Goal: Find contact information: Find contact information

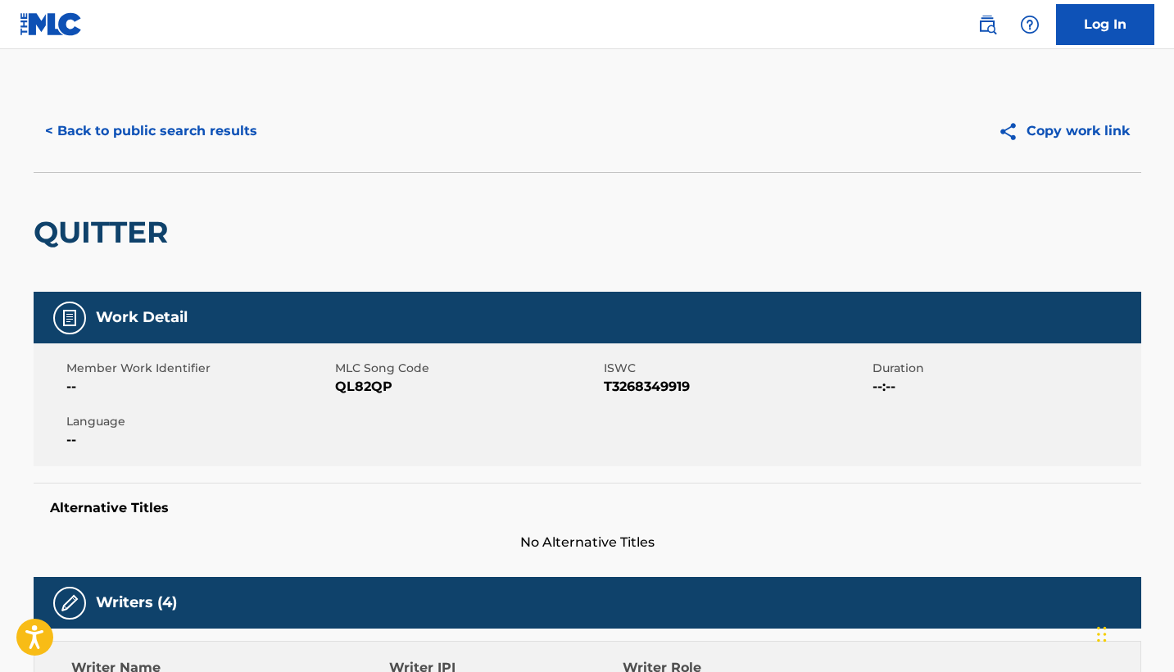
click at [203, 125] on button "< Back to public search results" at bounding box center [151, 131] width 235 height 41
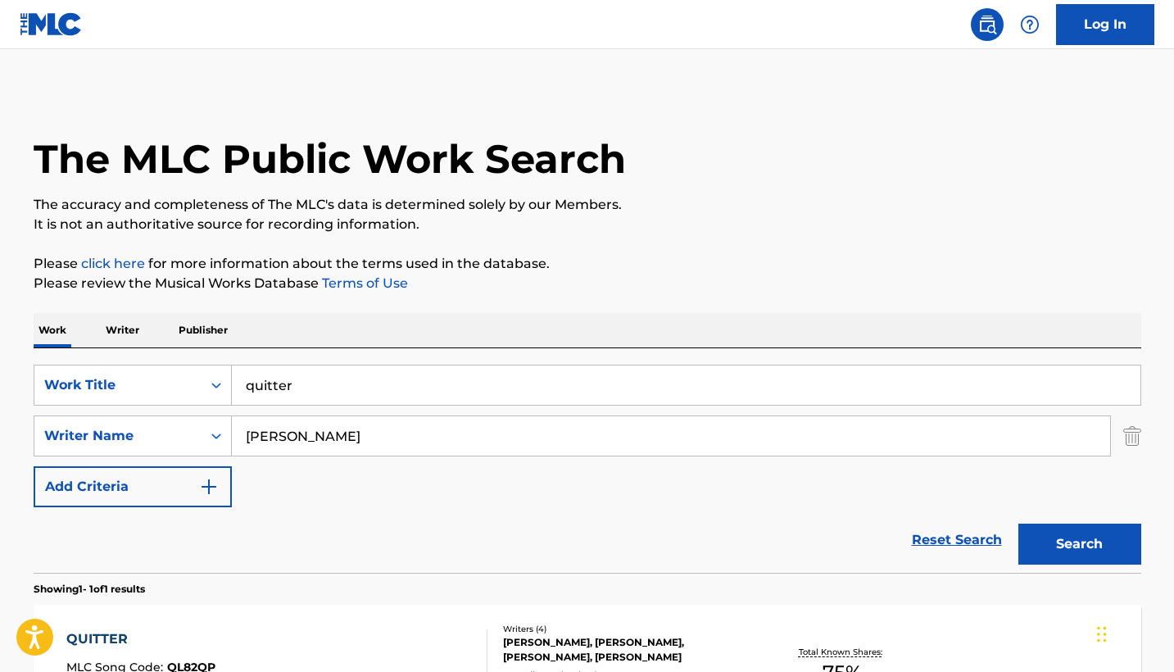
scroll to position [126, 0]
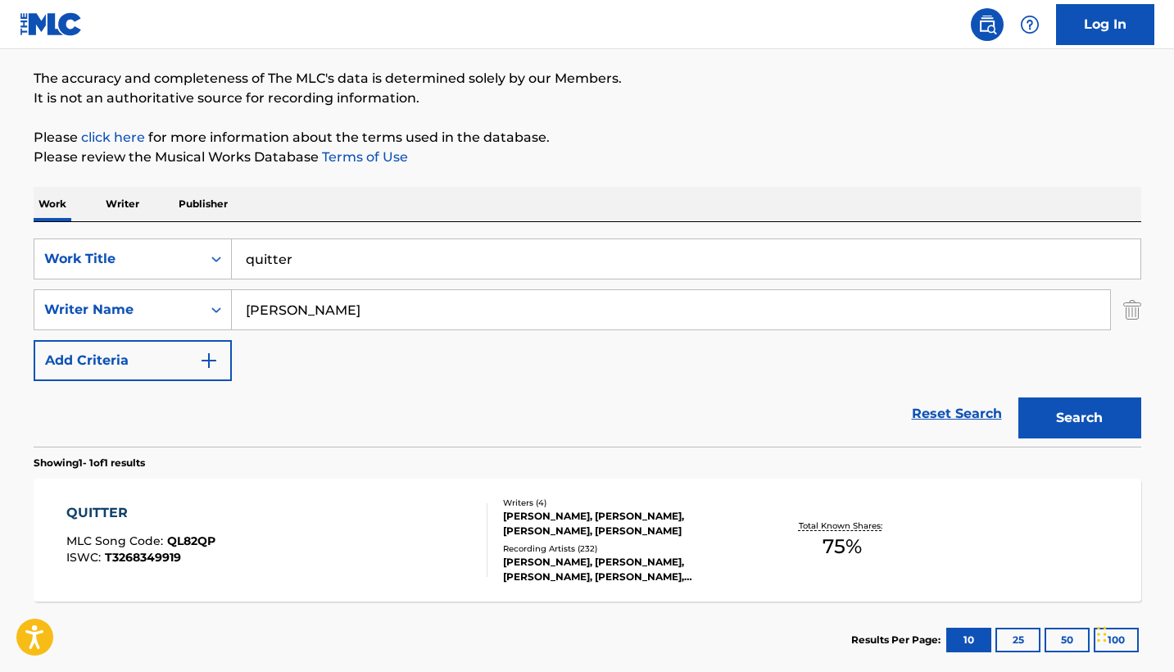
click at [432, 278] on input "quitter" at bounding box center [686, 258] width 909 height 39
type input "i know?"
type input "e"
type input "[PERSON_NAME]"
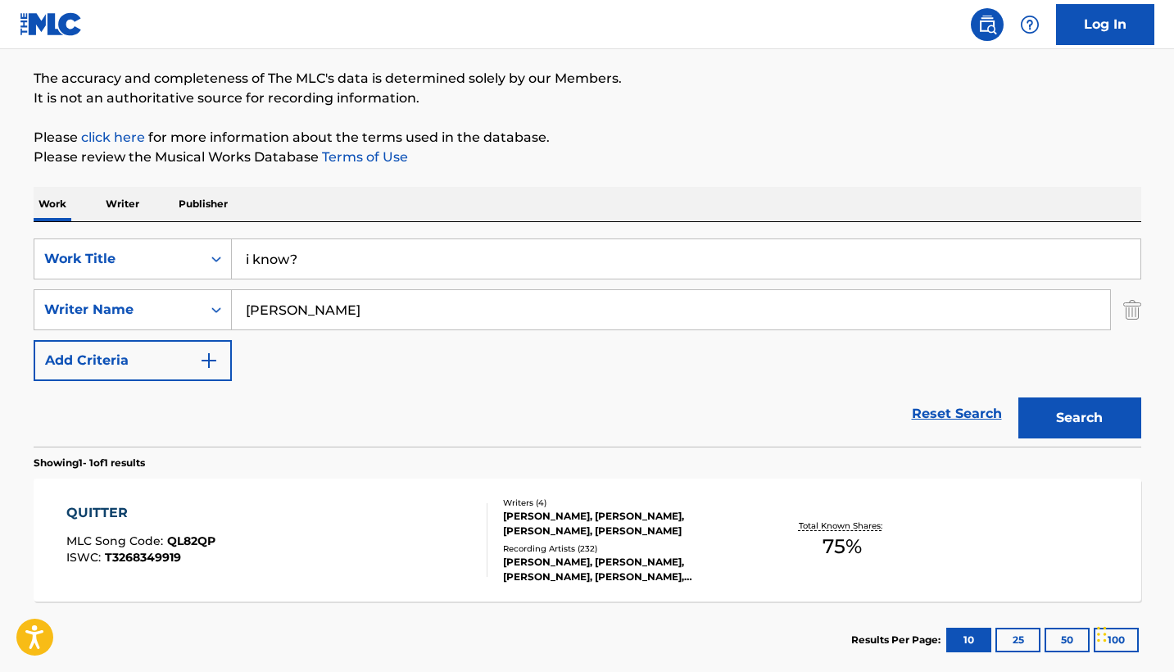
click at [1079, 418] on button "Search" at bounding box center [1080, 417] width 123 height 41
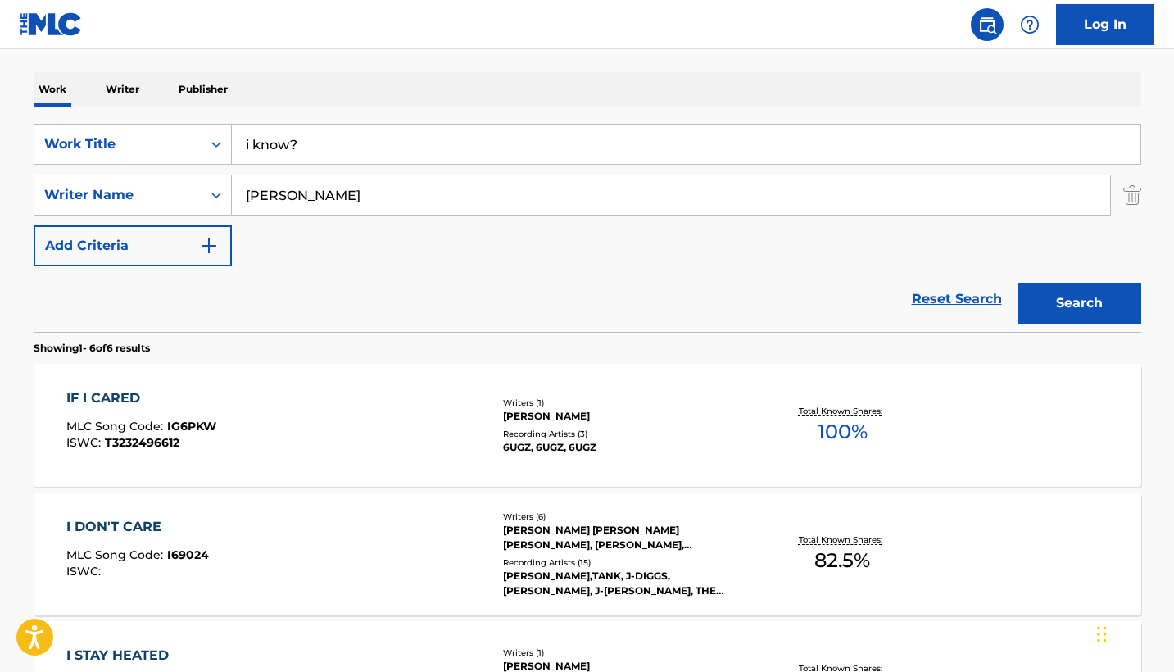
scroll to position [246, 0]
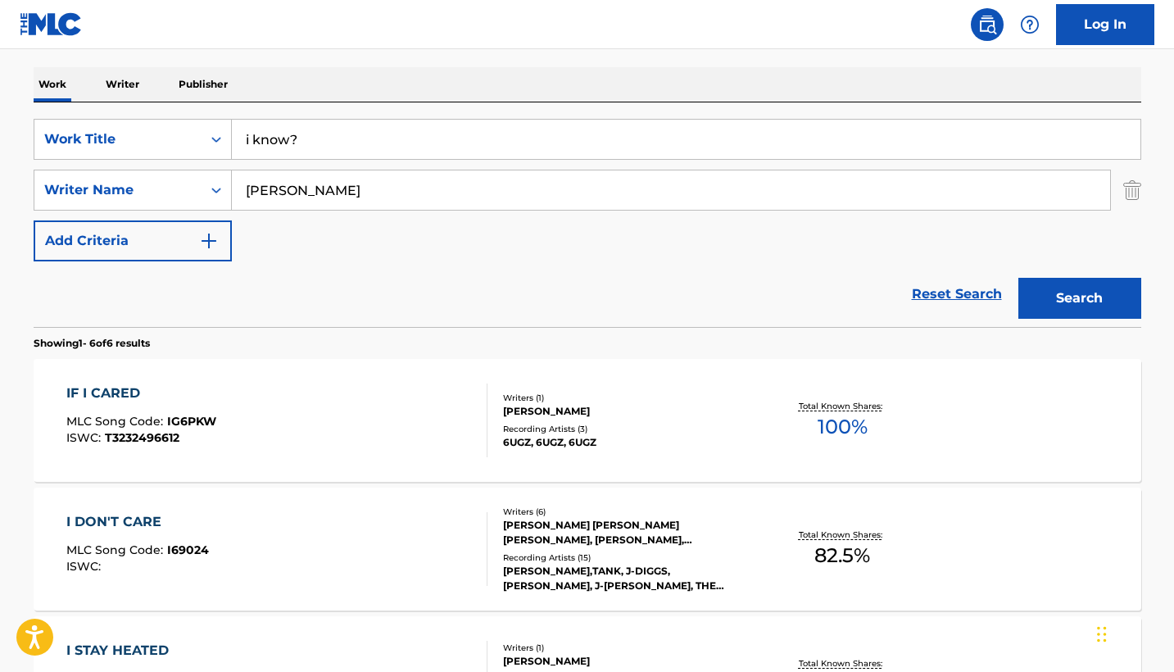
click at [646, 427] on div "Recording Artists ( 3 )" at bounding box center [626, 429] width 247 height 12
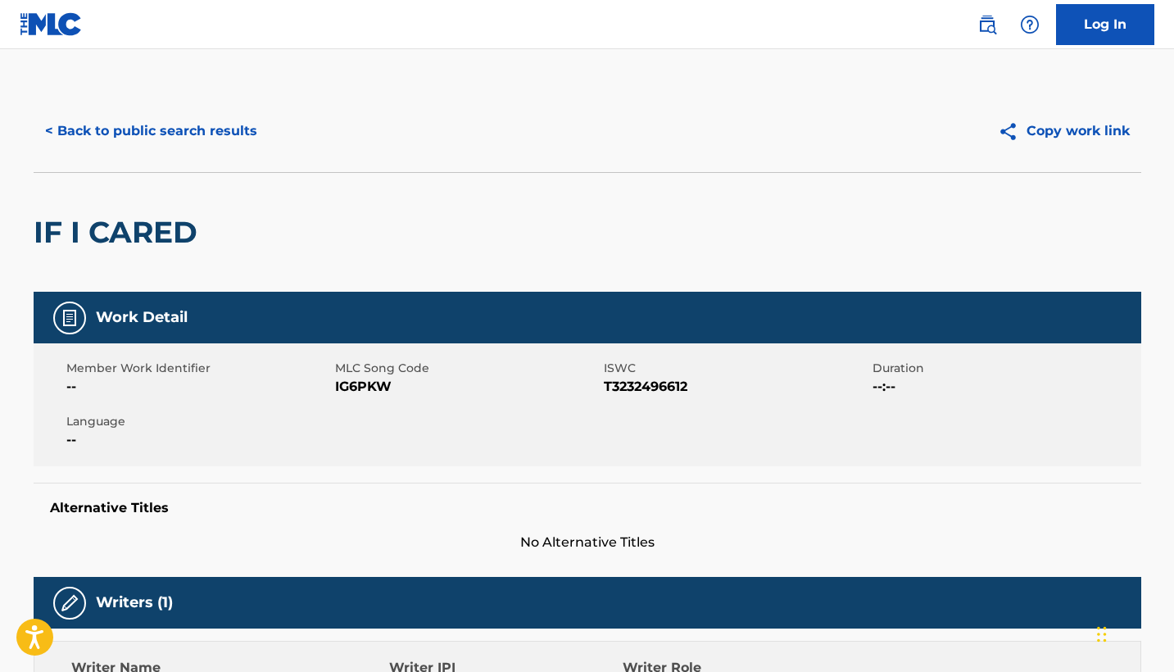
click at [158, 132] on button "< Back to public search results" at bounding box center [151, 131] width 235 height 41
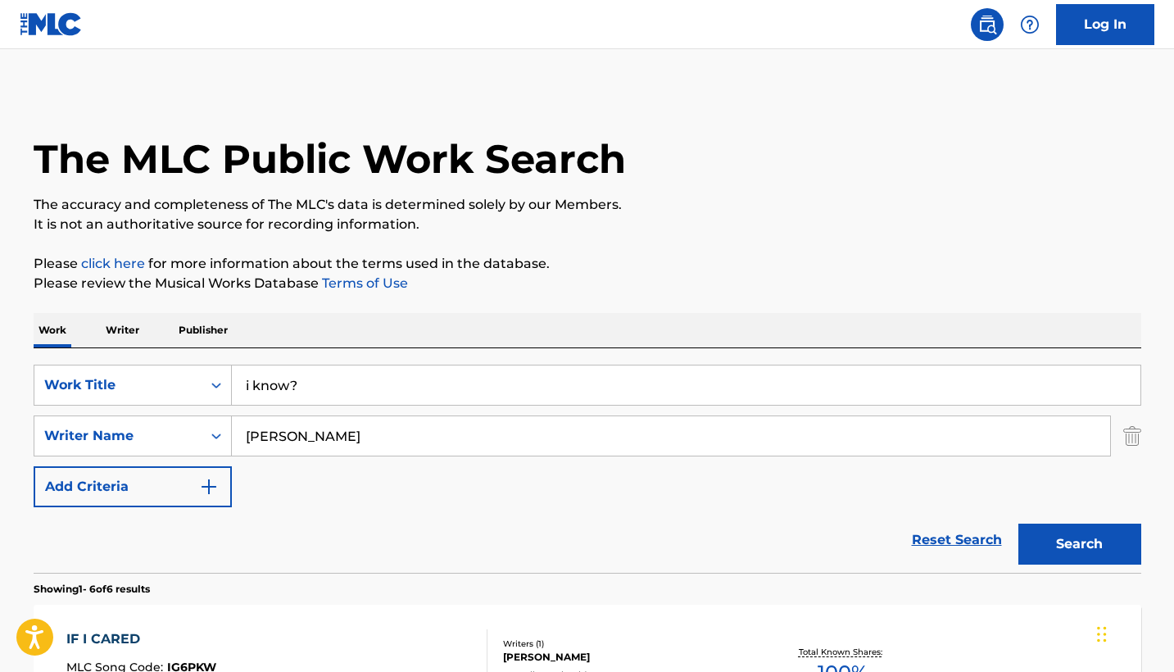
click at [422, 388] on input "i know?" at bounding box center [686, 384] width 909 height 39
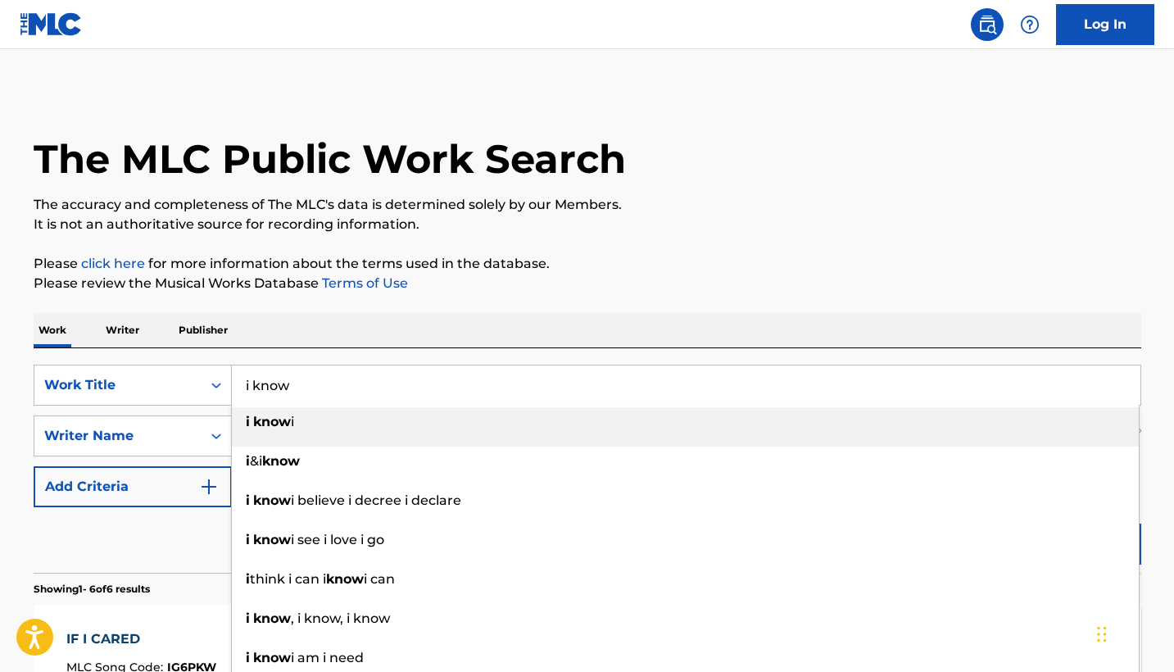
type input "i know"
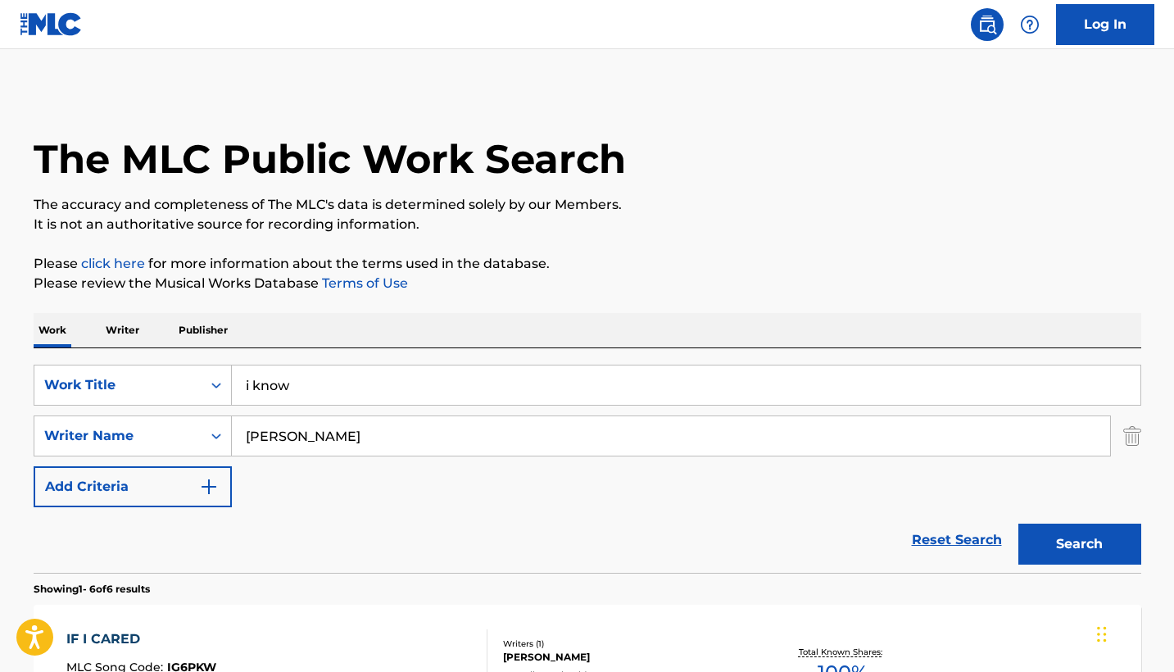
click at [1106, 571] on div "Search" at bounding box center [1075, 540] width 131 height 66
click at [1085, 533] on button "Search" at bounding box center [1080, 544] width 123 height 41
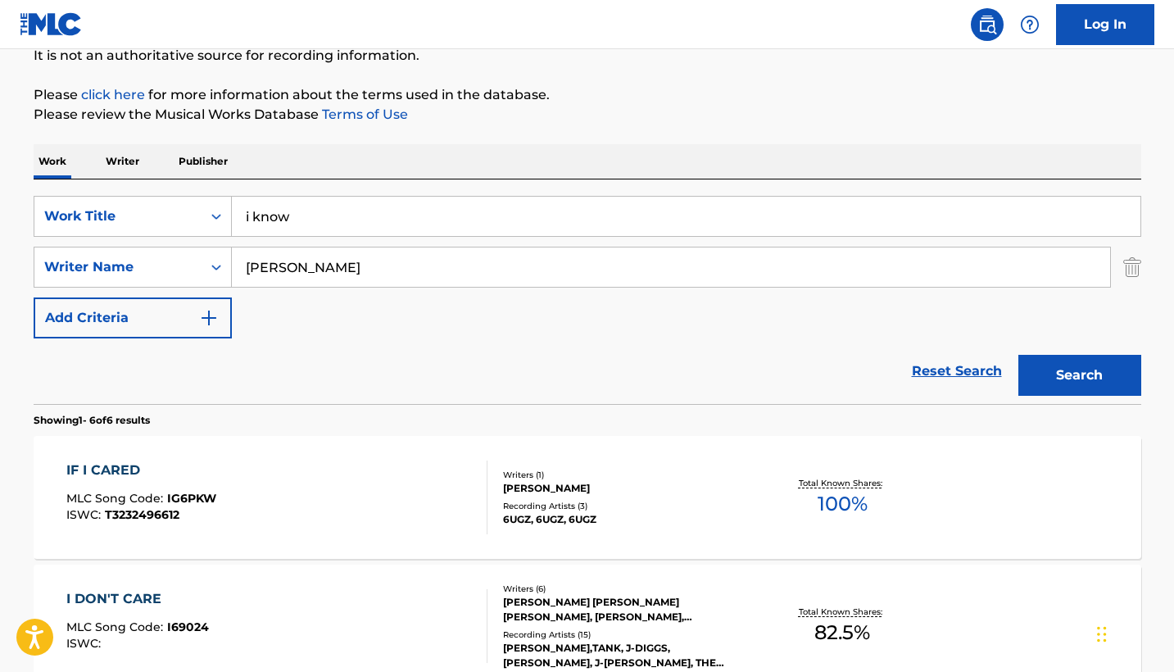
scroll to position [166, 0]
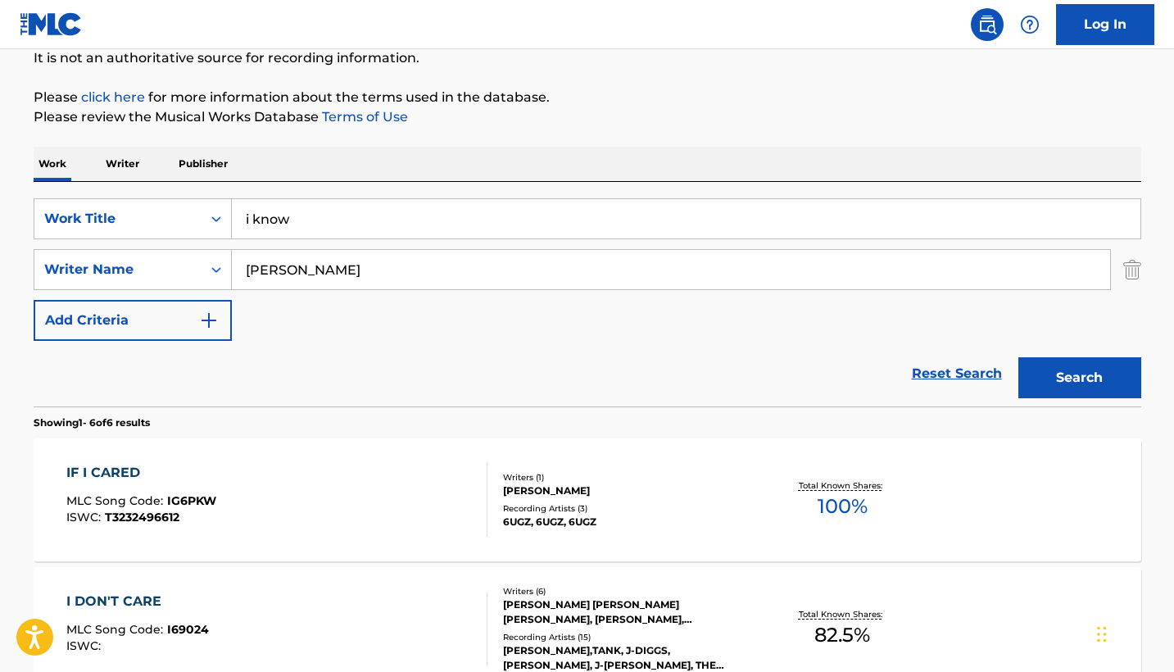
click at [452, 275] on input "[PERSON_NAME]" at bounding box center [671, 269] width 878 height 39
type input "yildirim"
click at [1079, 378] on button "Search" at bounding box center [1080, 377] width 123 height 41
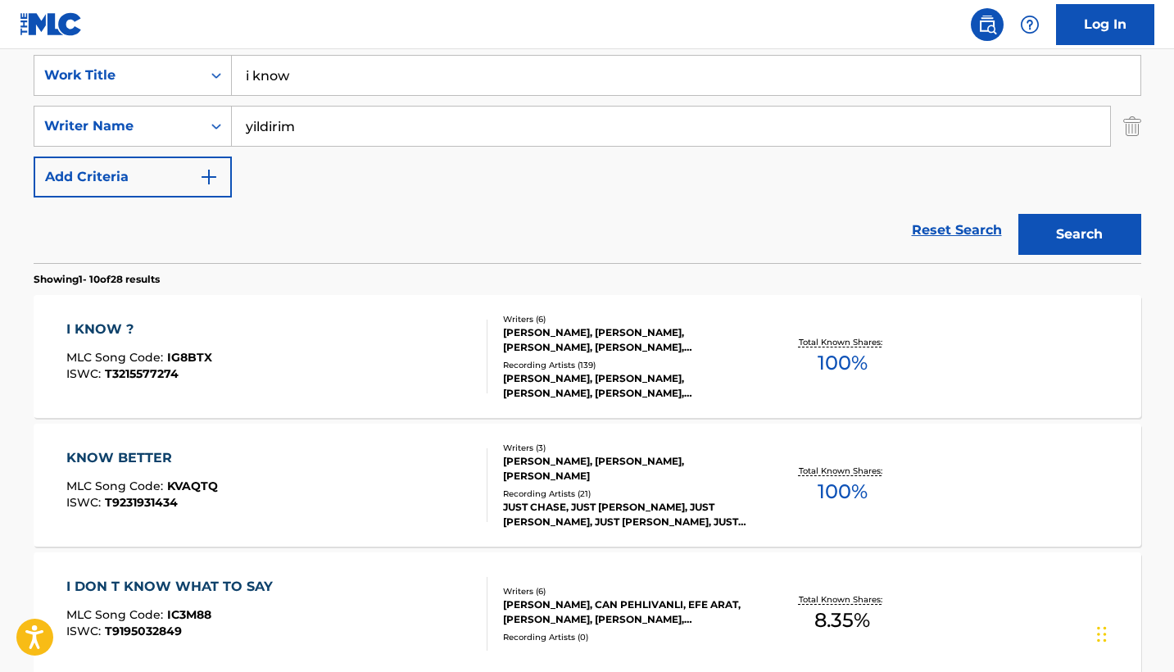
scroll to position [311, 0]
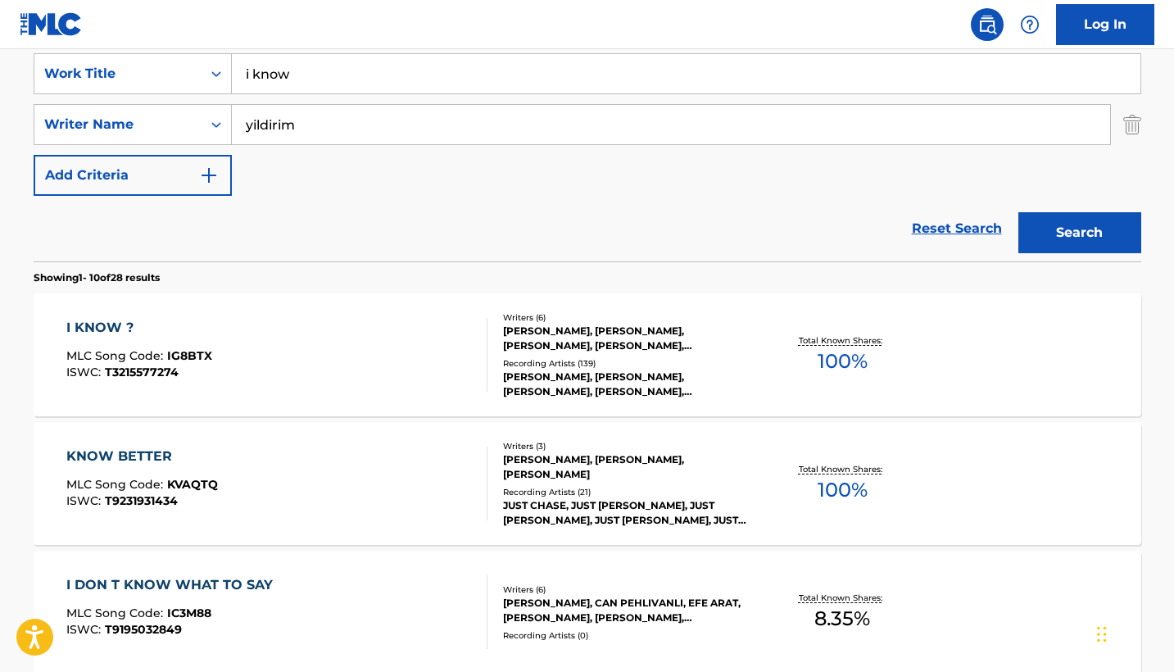
click at [774, 356] on div "Total Known Shares: 100 %" at bounding box center [843, 355] width 184 height 50
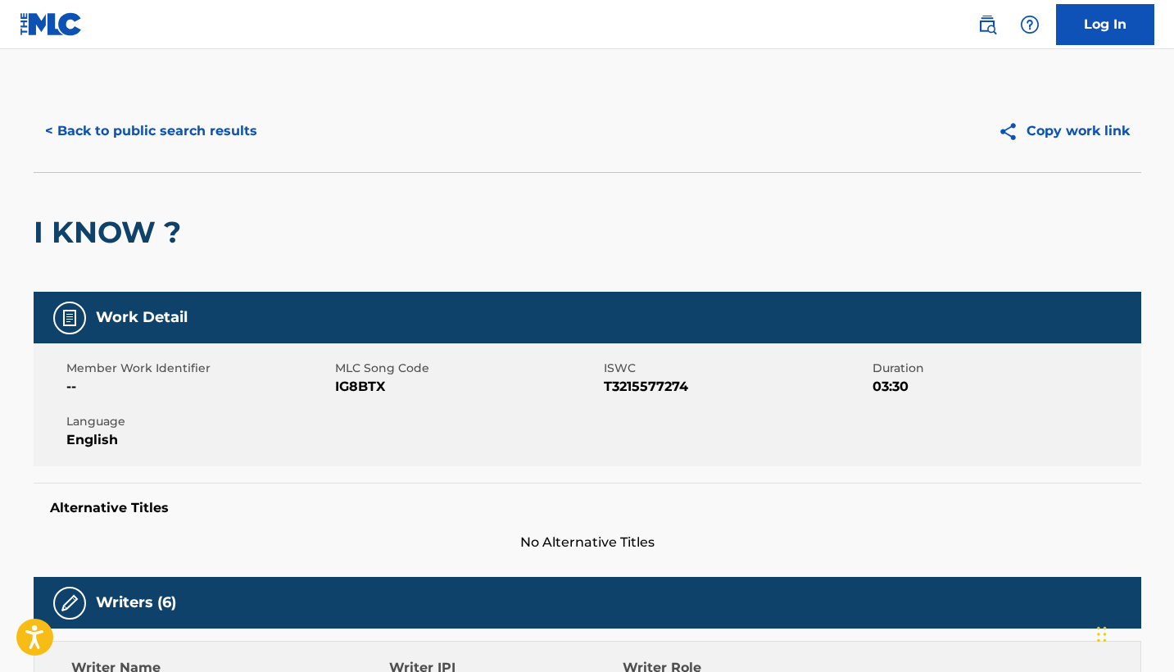
click at [196, 118] on button "< Back to public search results" at bounding box center [151, 131] width 235 height 41
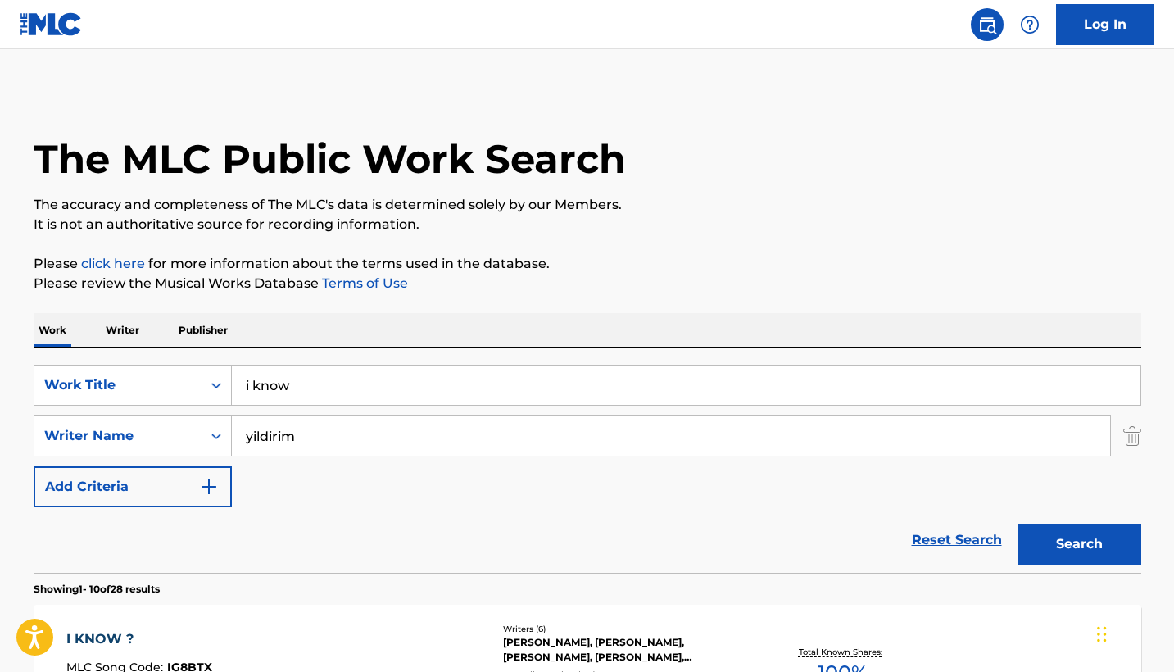
scroll to position [311, 0]
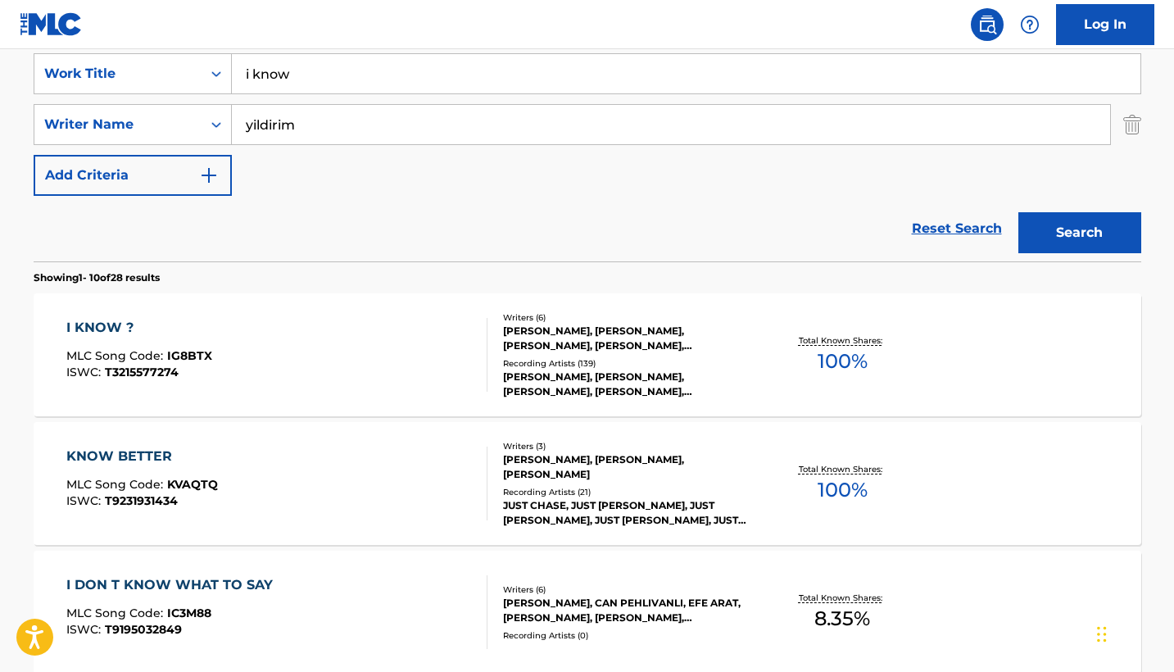
click at [362, 79] on input "i know" at bounding box center [686, 73] width 909 height 39
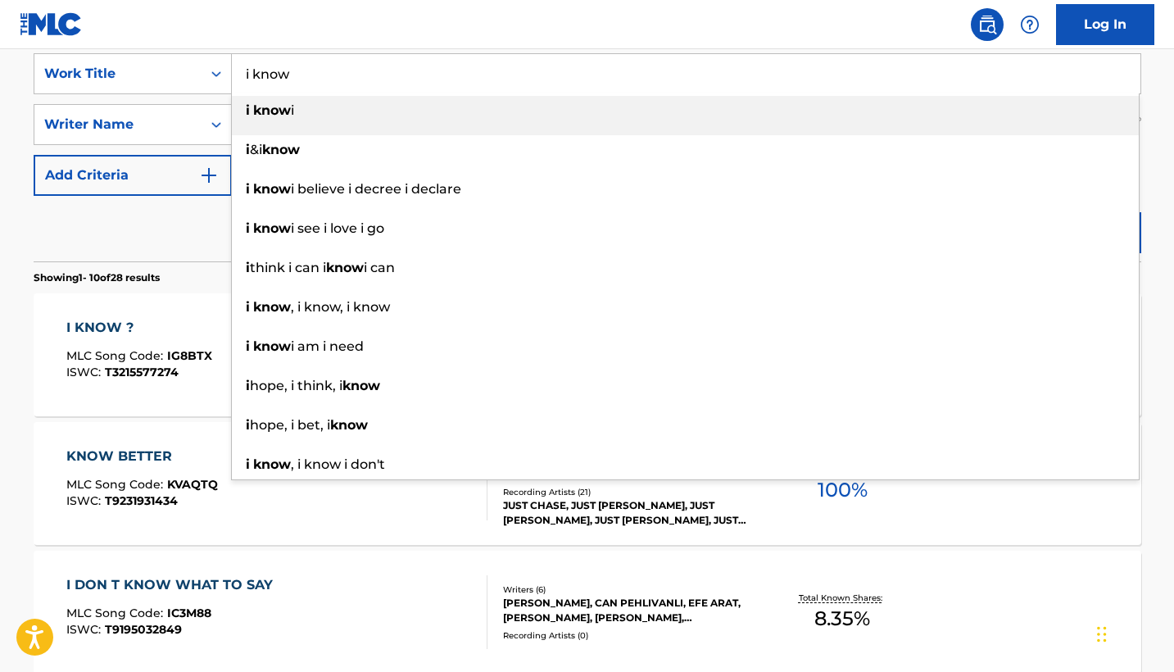
click at [362, 79] on input "i know" at bounding box center [686, 73] width 909 height 39
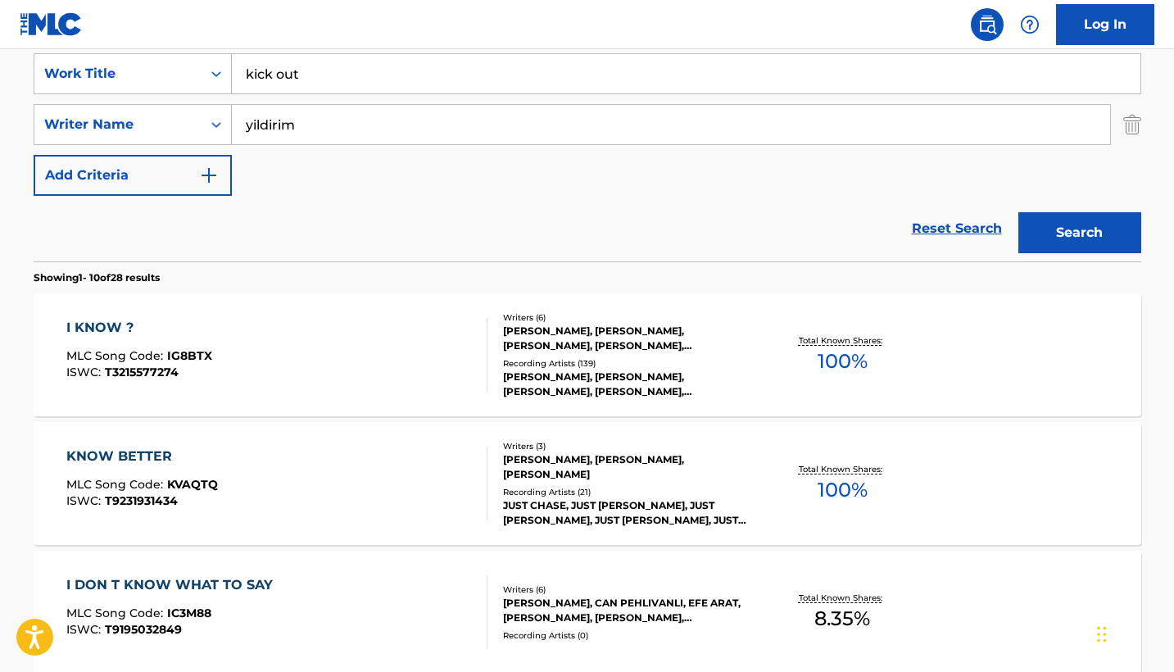
type input "kick out"
click at [1067, 229] on button "Search" at bounding box center [1080, 232] width 123 height 41
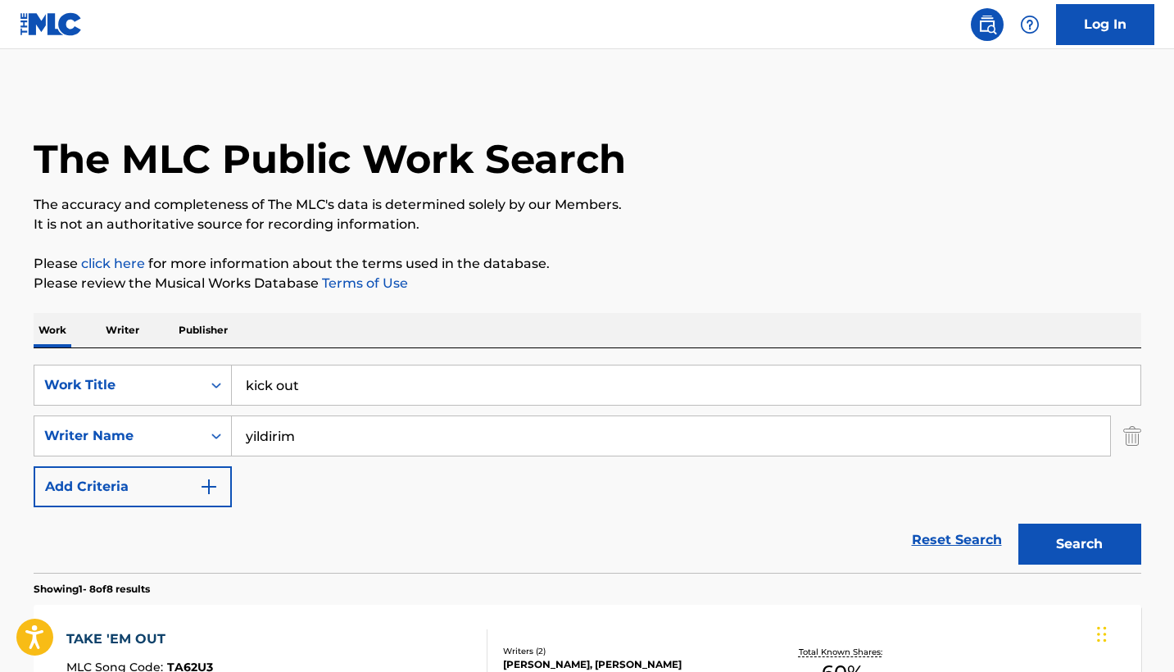
scroll to position [0, 0]
click at [324, 442] on input "yildirim" at bounding box center [671, 435] width 878 height 39
click at [1079, 544] on button "Search" at bounding box center [1080, 544] width 123 height 41
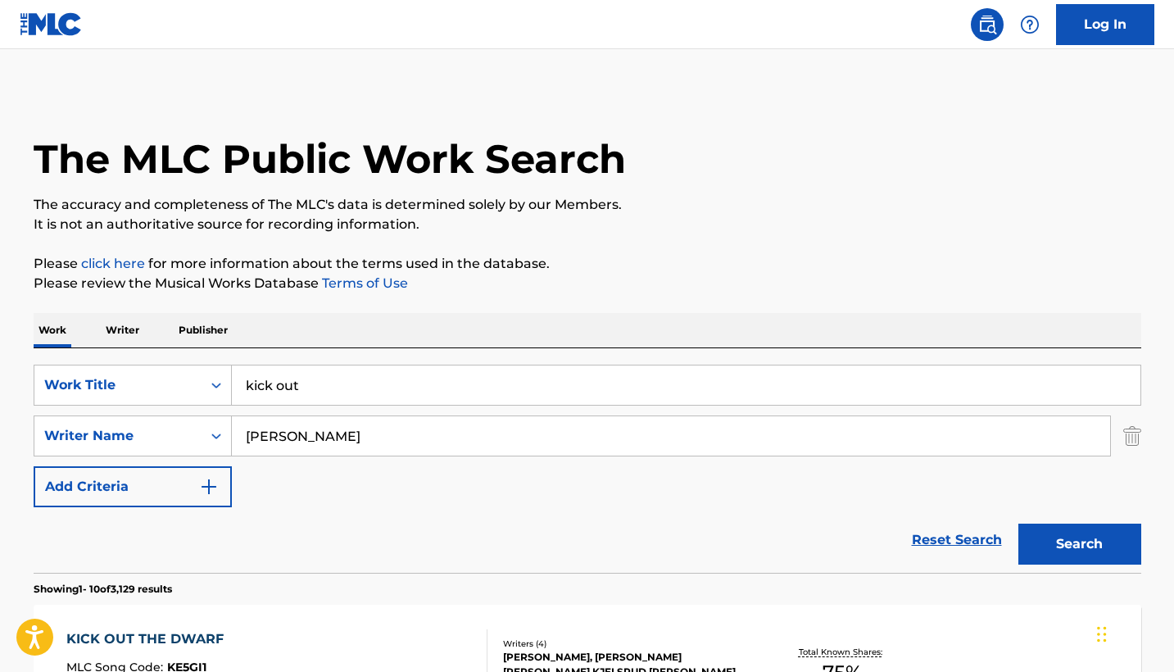
click at [382, 440] on input "[PERSON_NAME]" at bounding box center [671, 435] width 878 height 39
click at [1079, 544] on button "Search" at bounding box center [1080, 544] width 123 height 41
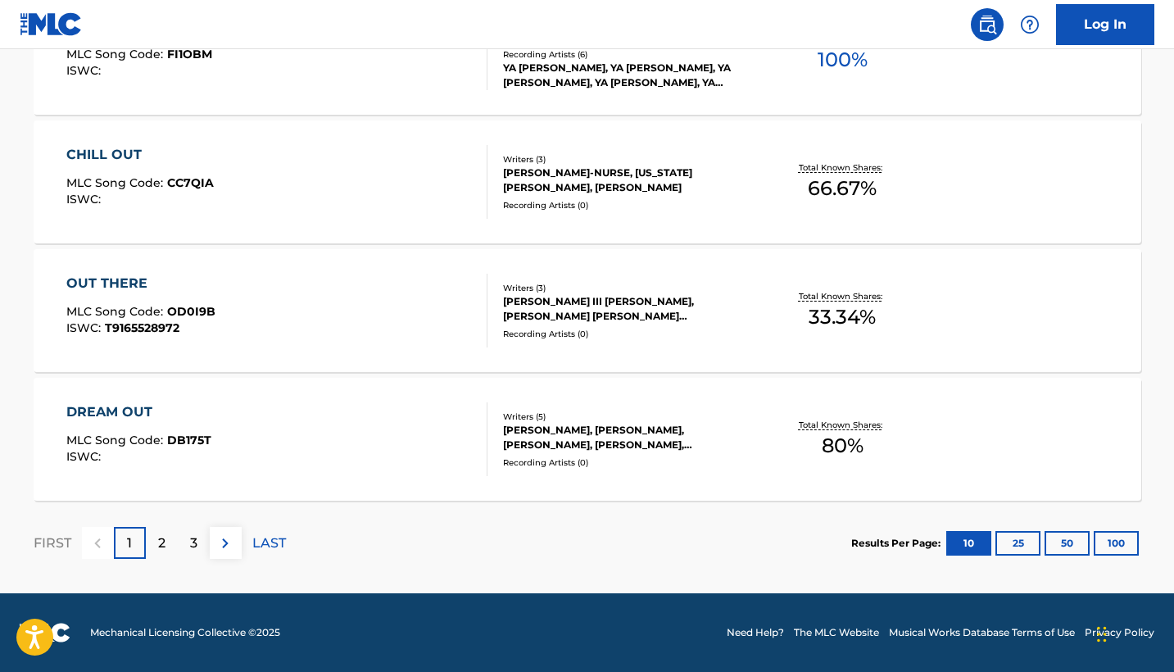
scroll to position [1385, 0]
click at [1120, 547] on button "100" at bounding box center [1116, 543] width 45 height 25
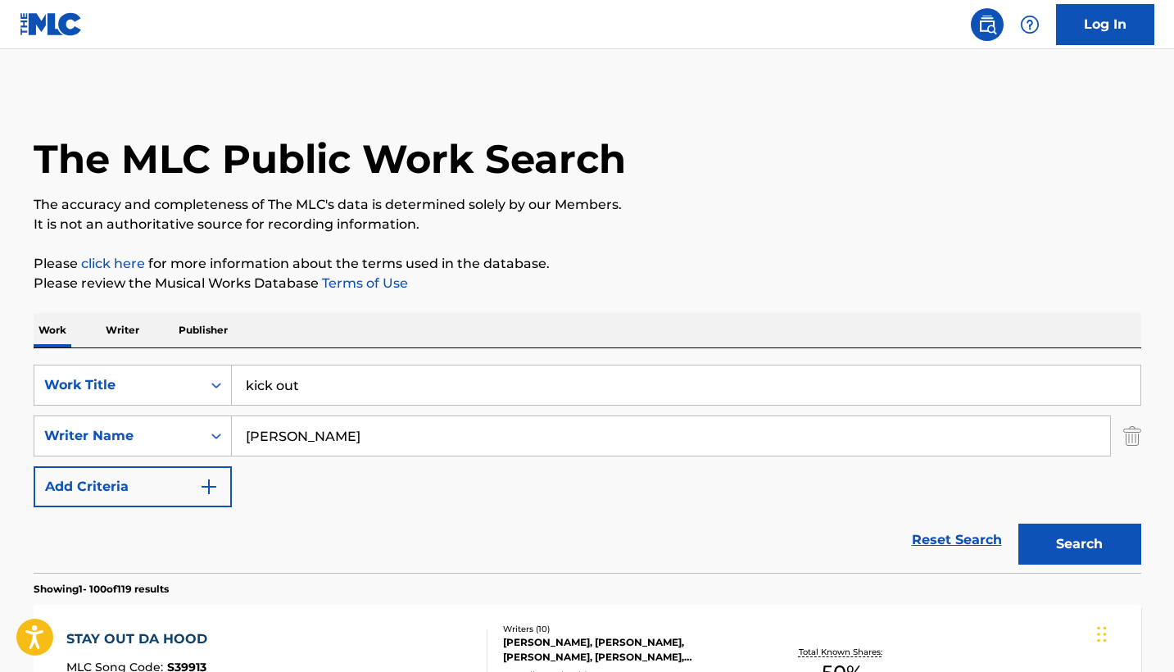
scroll to position [0, 0]
click at [408, 392] on input "kick out" at bounding box center [686, 384] width 909 height 39
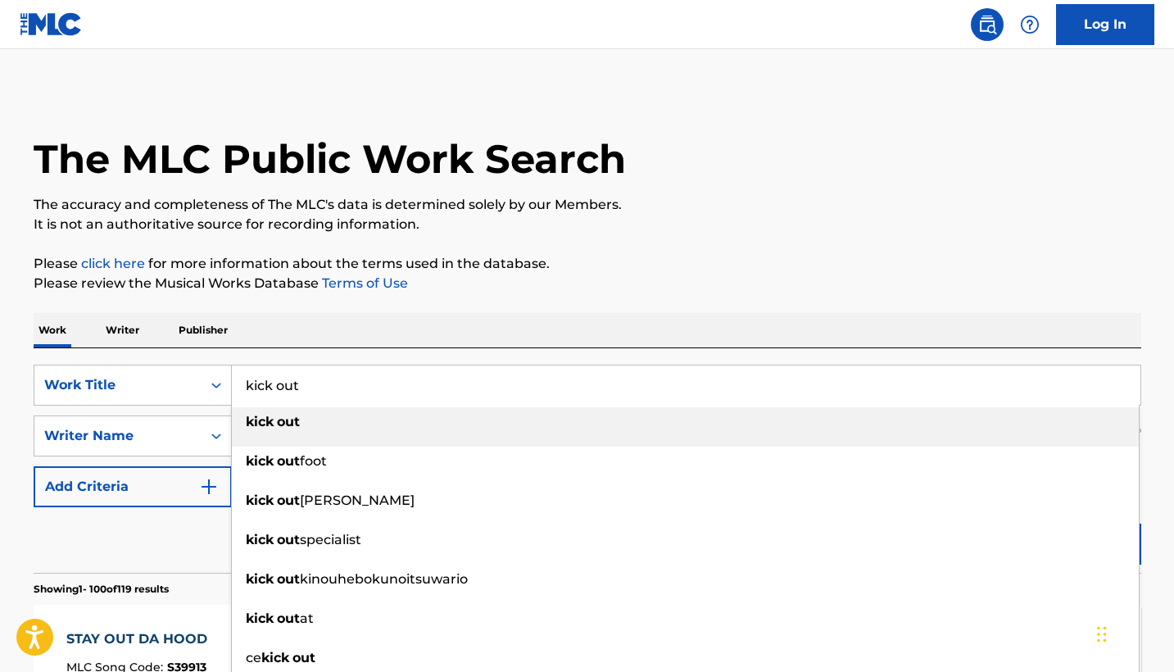
click at [408, 392] on input "kick out" at bounding box center [686, 384] width 909 height 39
click at [570, 288] on p "Please review the Musical Works Database Terms of Use" at bounding box center [588, 284] width 1108 height 20
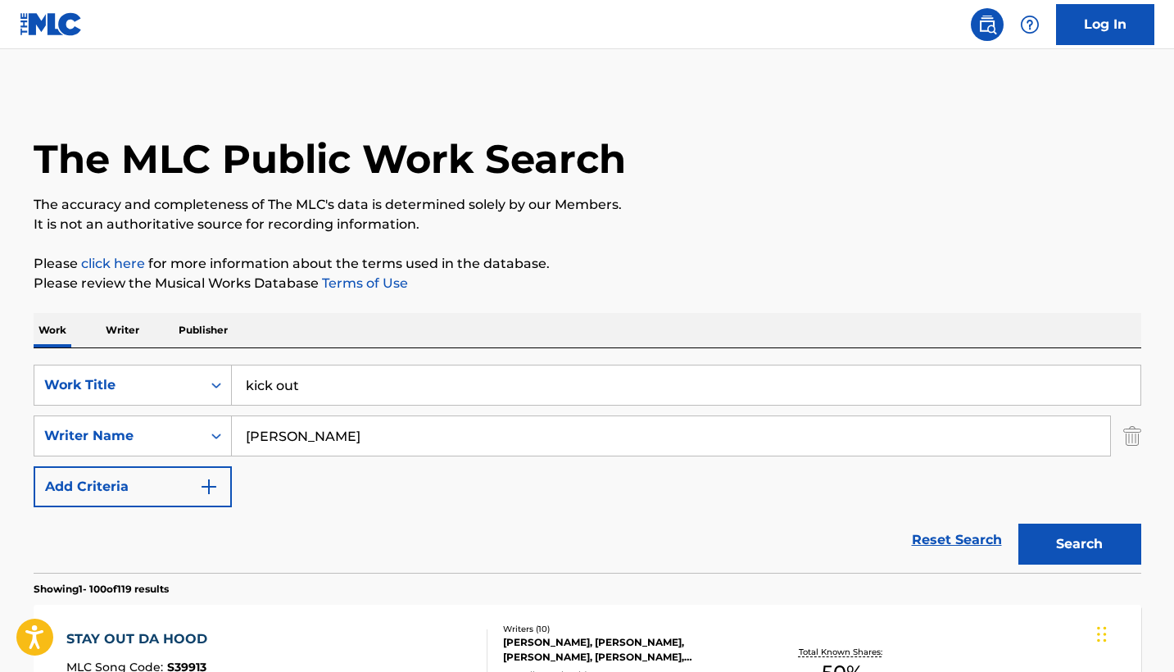
click at [401, 439] on input "[PERSON_NAME]" at bounding box center [671, 435] width 878 height 39
type input "[PERSON_NAME]"
click at [1123, 552] on button "Search" at bounding box center [1080, 544] width 123 height 41
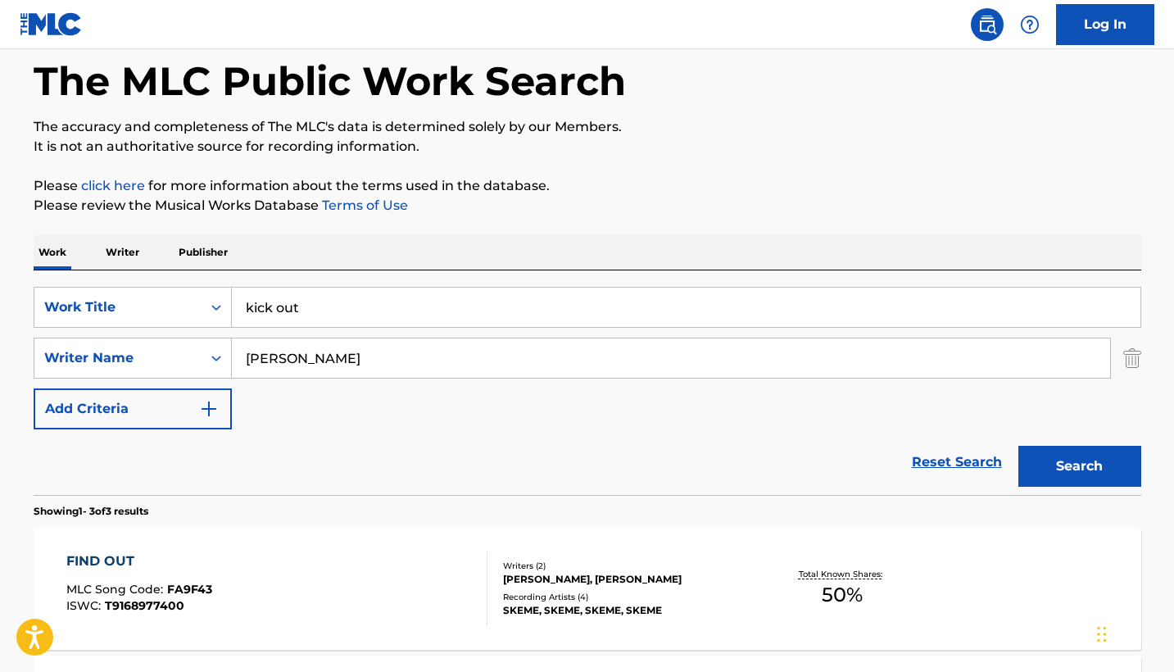
scroll to position [75, 0]
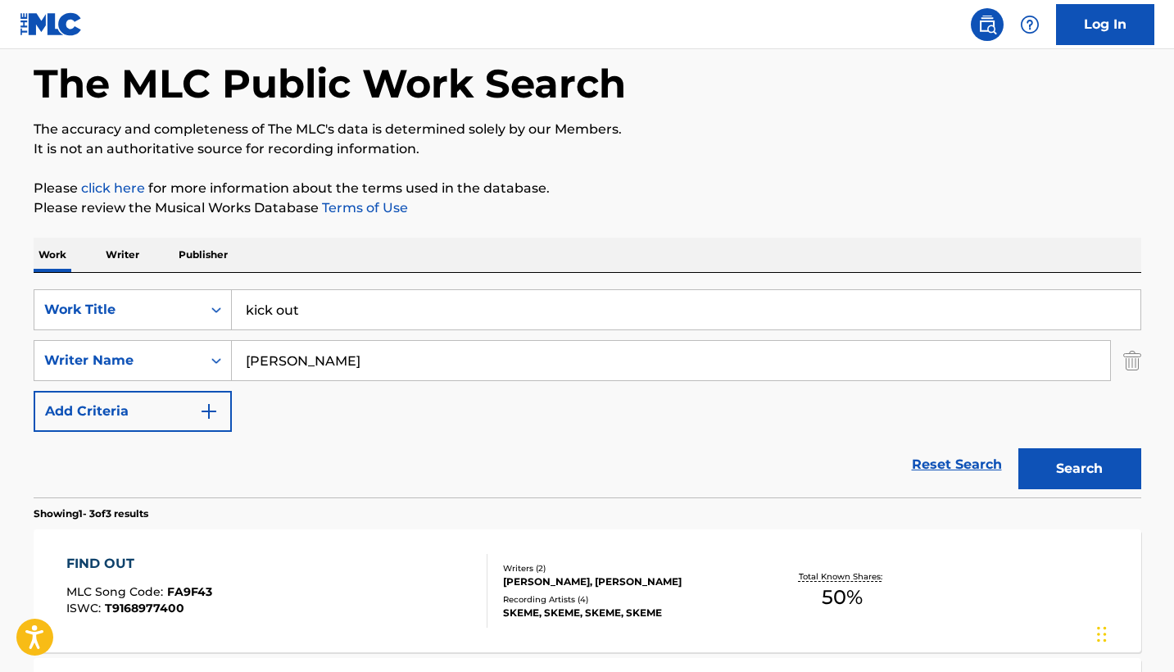
click at [465, 335] on div "SearchWithCriteriaf49161af-540e-4fef-adbb-04b6edc3fcae Work Title kick out Sear…" at bounding box center [588, 360] width 1108 height 143
click at [463, 328] on input "kick out" at bounding box center [686, 309] width 909 height 39
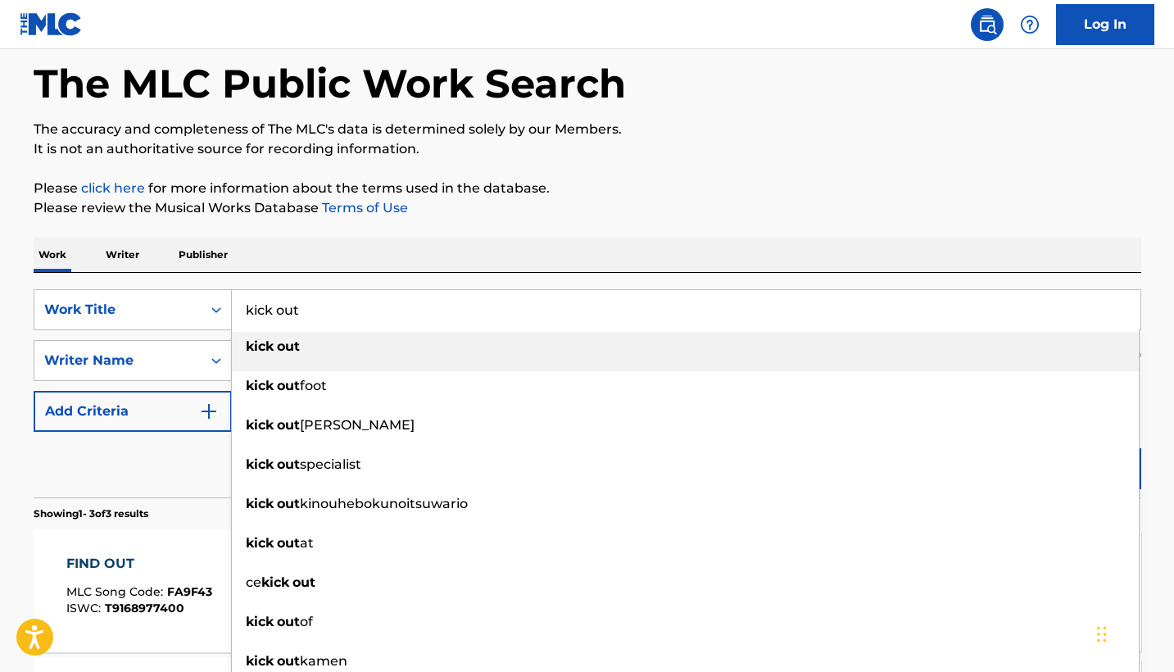
click at [463, 328] on input "kick out" at bounding box center [686, 309] width 909 height 39
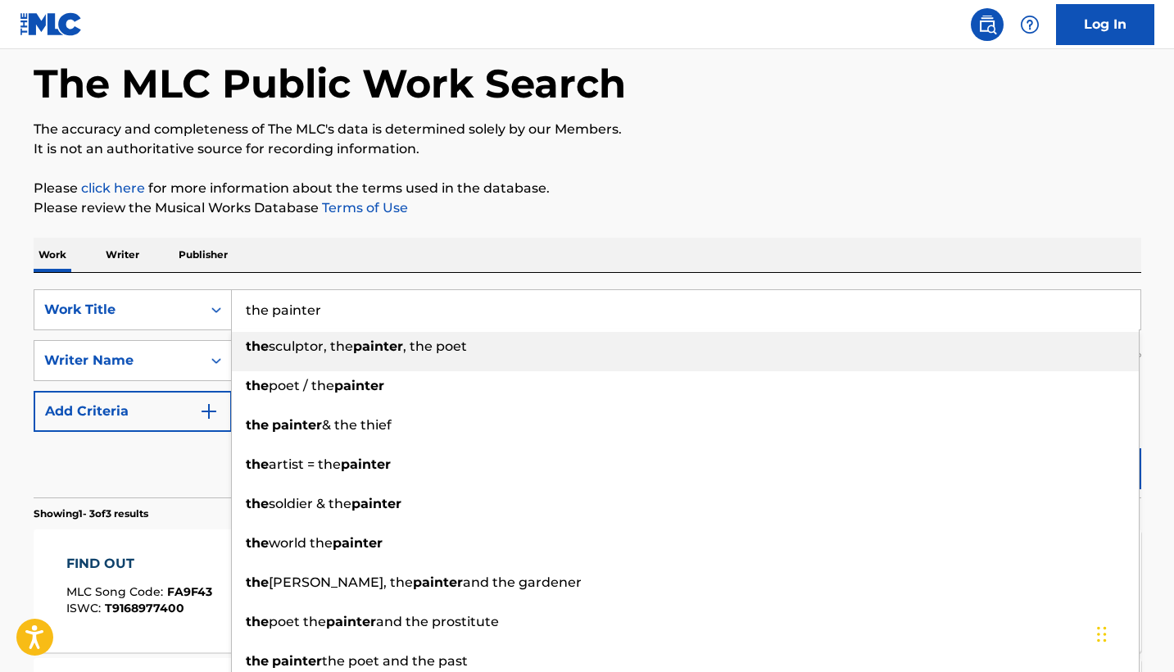
type input "the painter"
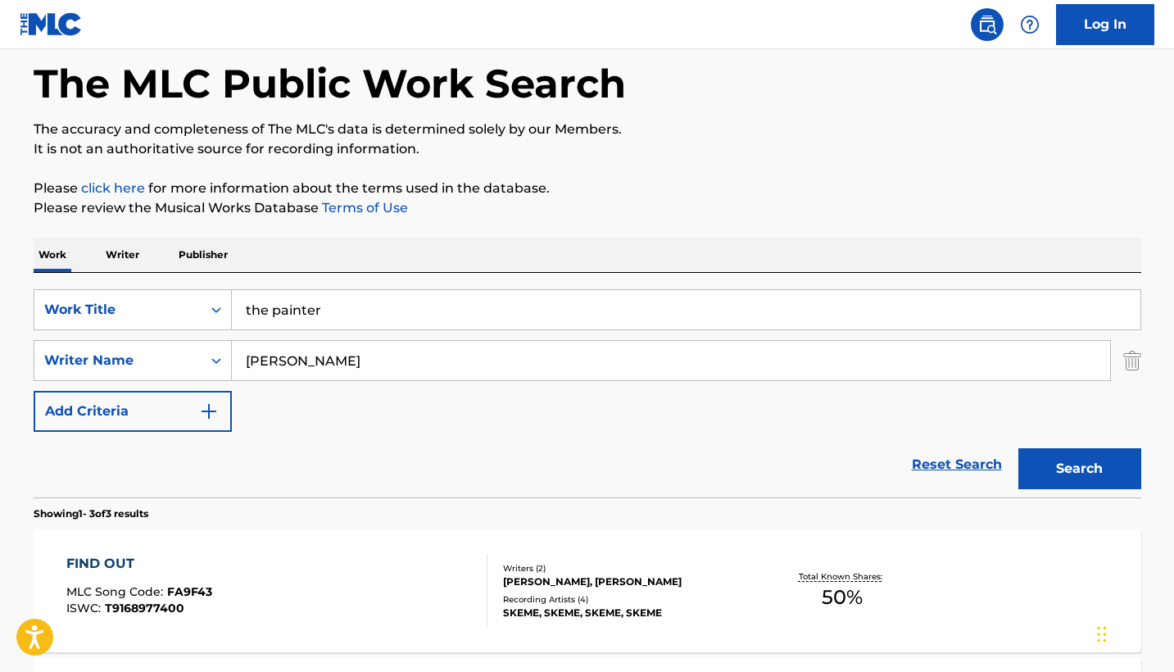
click at [758, 192] on p "Please click here for more information about the terms used in the database." at bounding box center [588, 189] width 1108 height 20
click at [423, 358] on input "[PERSON_NAME]" at bounding box center [671, 360] width 878 height 39
click at [1079, 469] on button "Search" at bounding box center [1080, 468] width 123 height 41
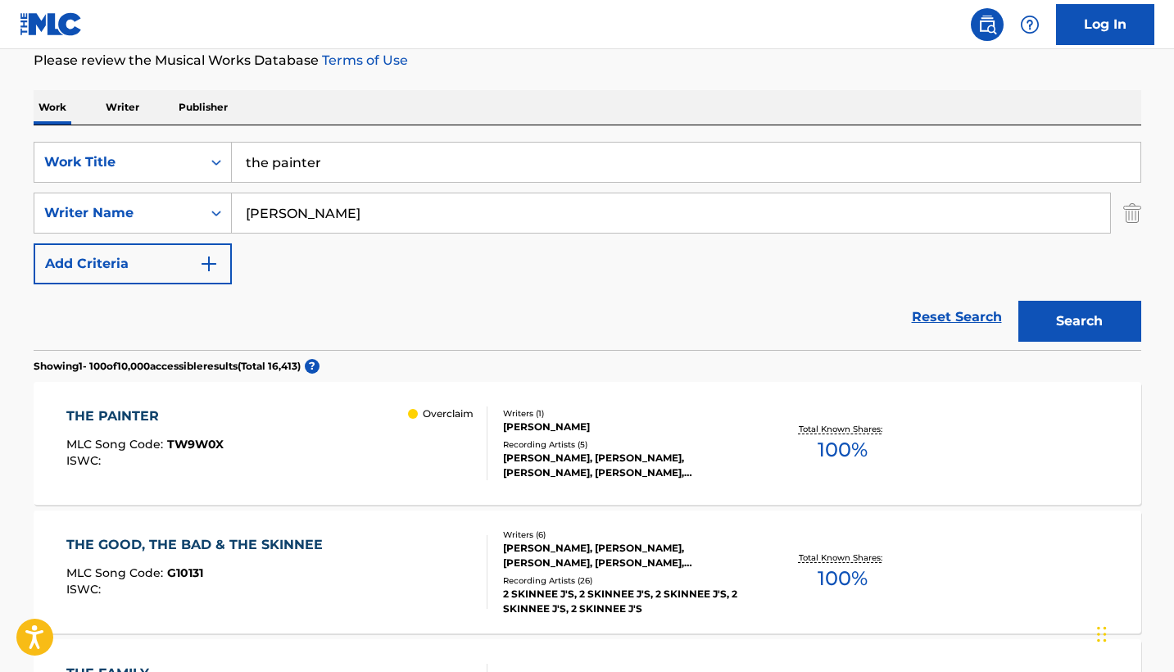
scroll to position [222, 0]
click at [302, 219] on input "[PERSON_NAME]" at bounding box center [671, 213] width 878 height 39
type input "[PERSON_NAME]"
click at [1079, 322] on button "Search" at bounding box center [1080, 322] width 123 height 41
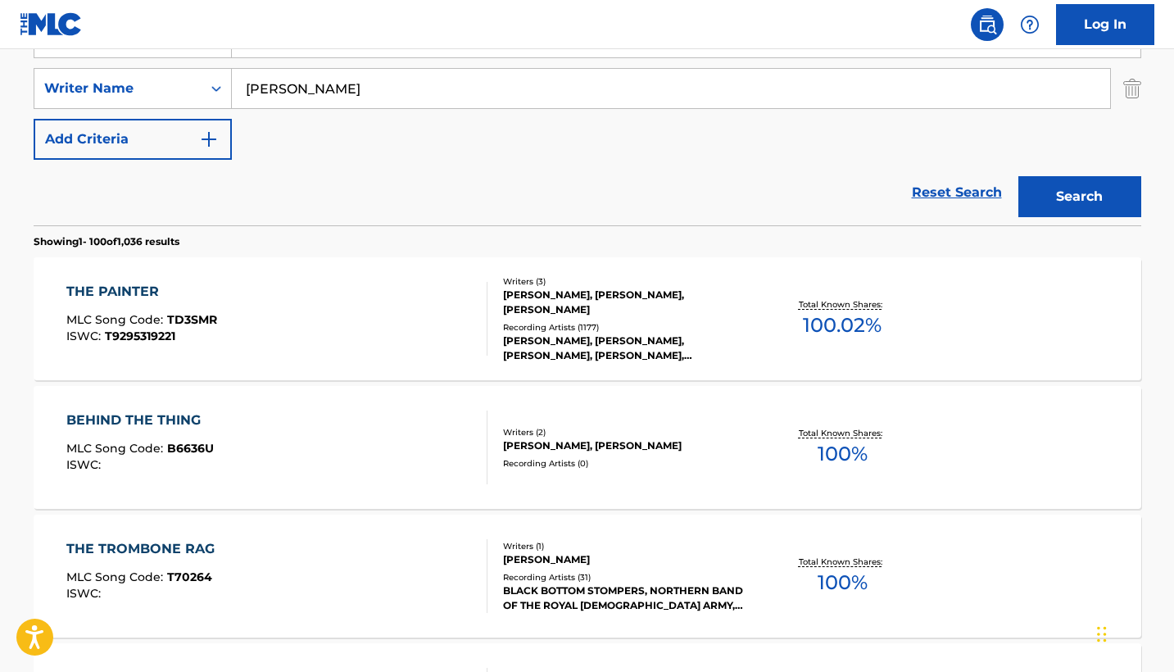
scroll to position [351, 0]
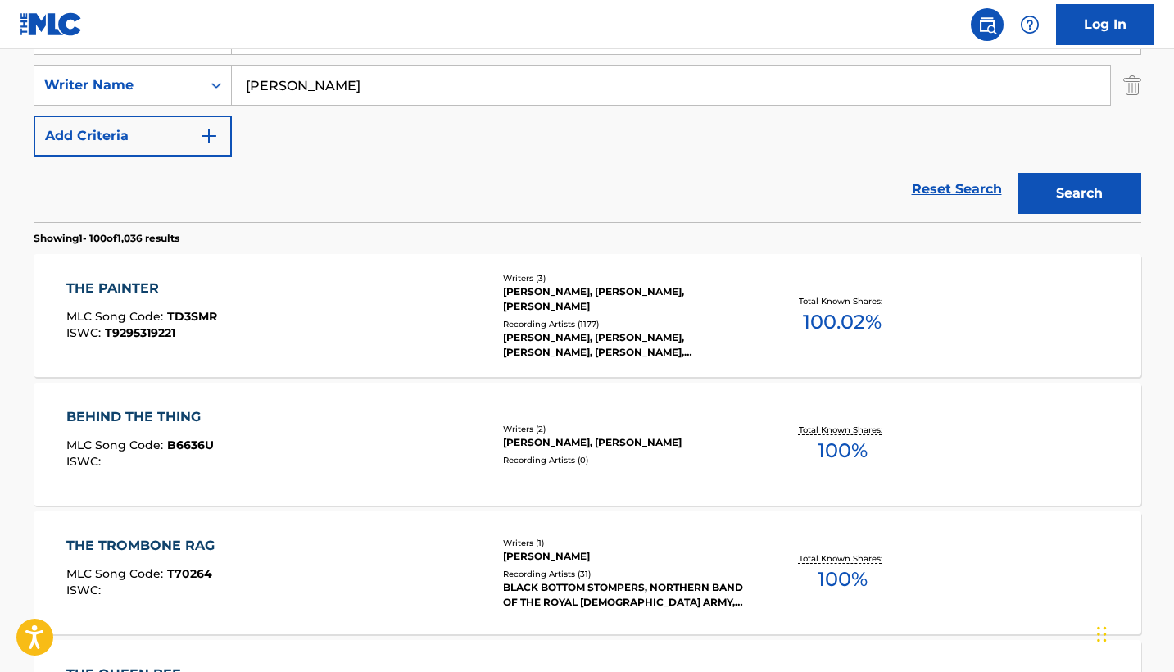
click at [627, 294] on div "[PERSON_NAME], [PERSON_NAME], [PERSON_NAME]" at bounding box center [626, 298] width 247 height 29
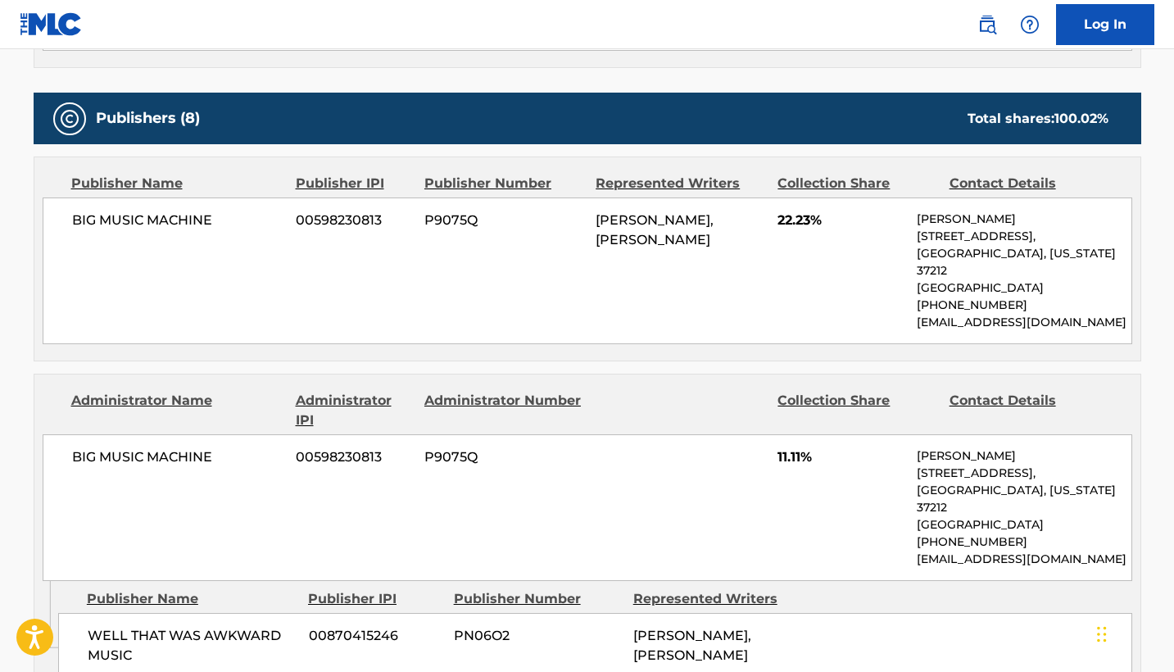
scroll to position [842, 0]
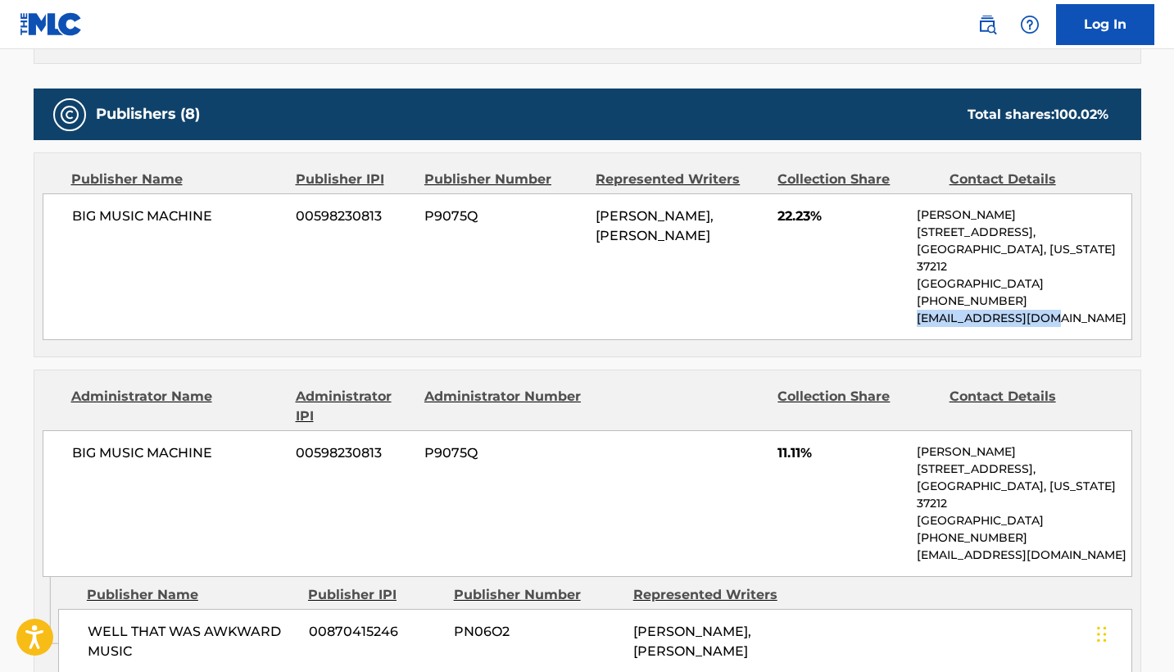
drag, startPoint x: 1050, startPoint y: 300, endPoint x: 909, endPoint y: 304, distance: 141.0
click at [909, 304] on div "BIG MUSIC MACHINE 00598230813 P9075Q [PERSON_NAME], [PERSON_NAME] 22.23% [PERSO…" at bounding box center [588, 266] width 1090 height 147
copy p "[EMAIL_ADDRESS][DOMAIN_NAME]"
